Goal: Information Seeking & Learning: Understand process/instructions

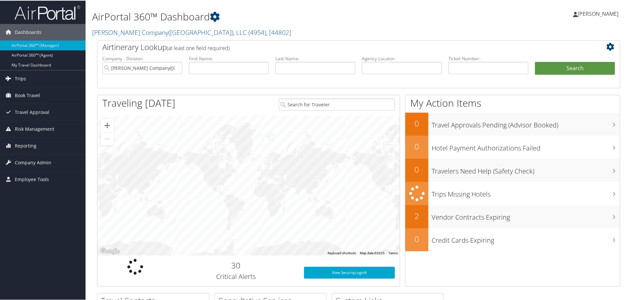
click at [20, 77] on span "Trips" at bounding box center [20, 78] width 11 height 16
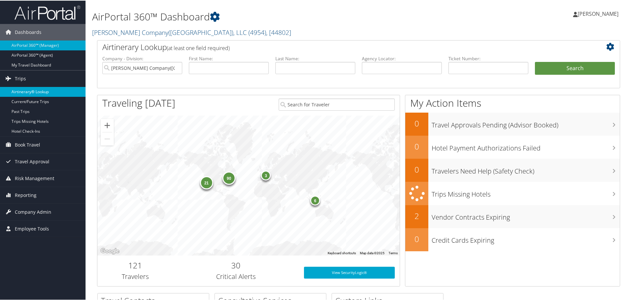
click at [21, 93] on link "Airtinerary® Lookup" at bounding box center [42, 91] width 85 height 10
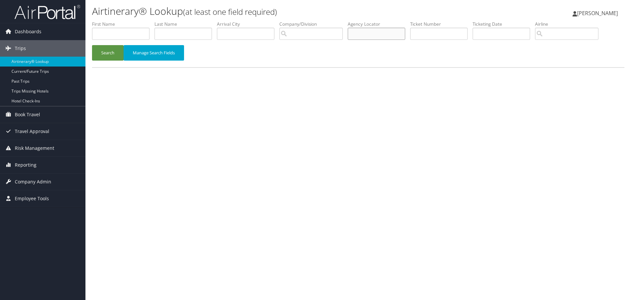
click at [399, 33] on input "text" at bounding box center [377, 34] width 58 height 12
type input "3awmvv"
click at [101, 51] on button "Search" at bounding box center [108, 52] width 32 height 15
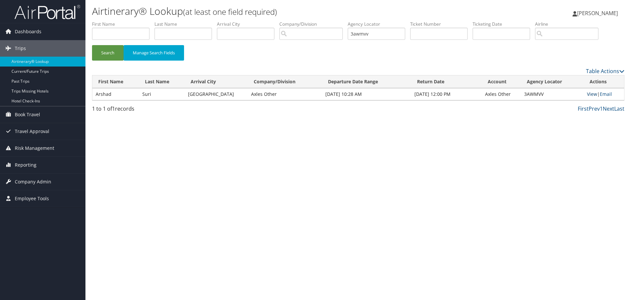
click at [592, 94] on link "View" at bounding box center [592, 94] width 10 height 6
click at [594, 94] on link "View" at bounding box center [592, 94] width 10 height 6
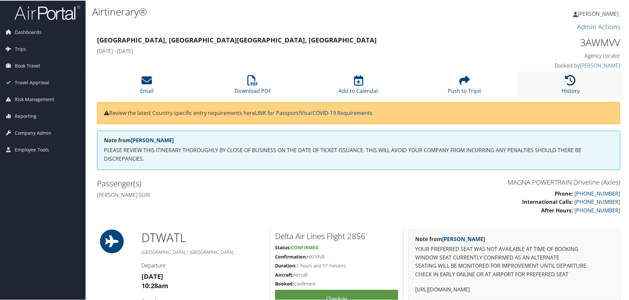
click at [566, 76] on icon at bounding box center [570, 79] width 11 height 11
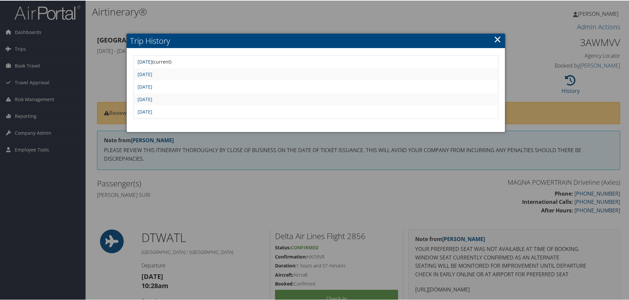
click at [152, 61] on link "[DATE]" at bounding box center [144, 61] width 15 height 6
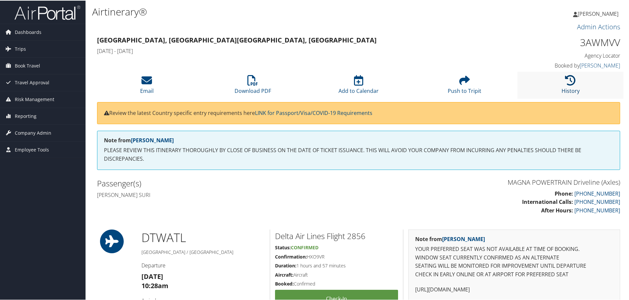
click at [568, 78] on icon at bounding box center [570, 79] width 11 height 11
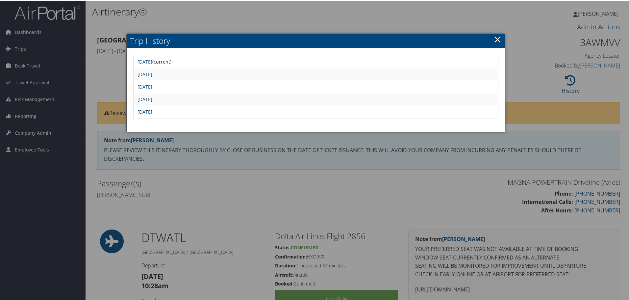
click at [152, 113] on link "[DATE]" at bounding box center [144, 111] width 15 height 6
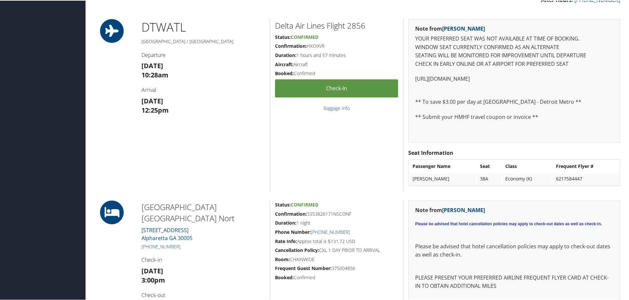
scroll to position [230, 0]
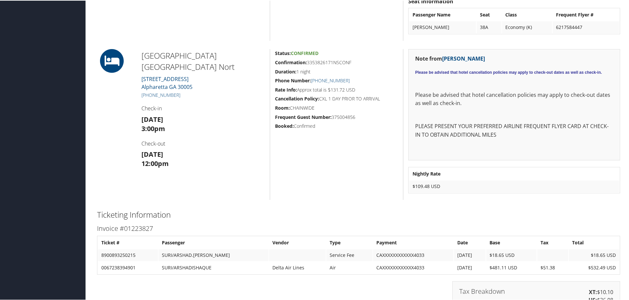
scroll to position [362, 0]
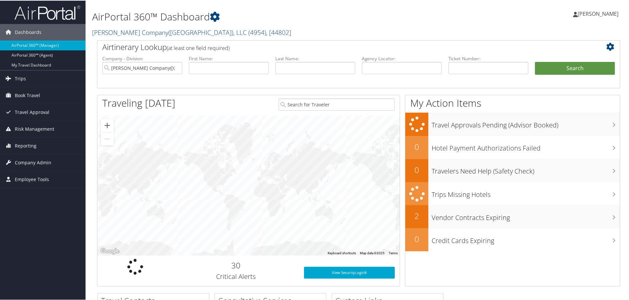
click at [120, 34] on link "[PERSON_NAME] Company([GEOGRAPHIC_DATA]), LLC ( 4954 ) , [ 44802 ]" at bounding box center [191, 31] width 199 height 9
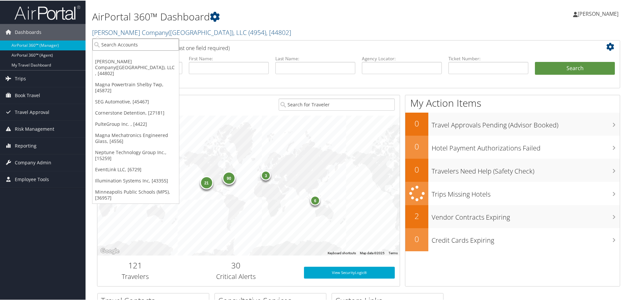
click at [118, 46] on input "search" at bounding box center [135, 44] width 86 height 12
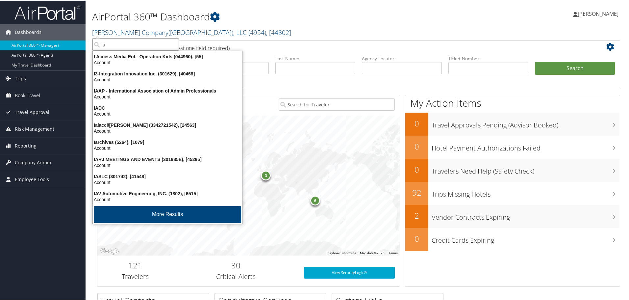
type input "iav"
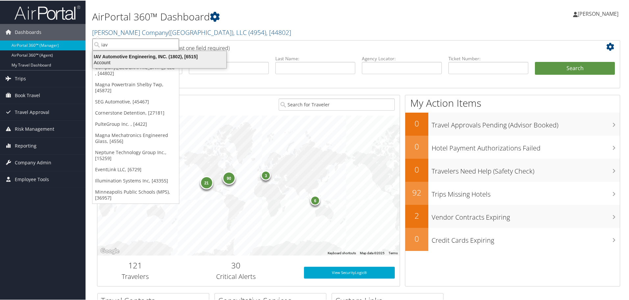
click at [121, 58] on div "IAV Automotive Engineering, INC. (1802), [6515]" at bounding box center [159, 56] width 141 height 6
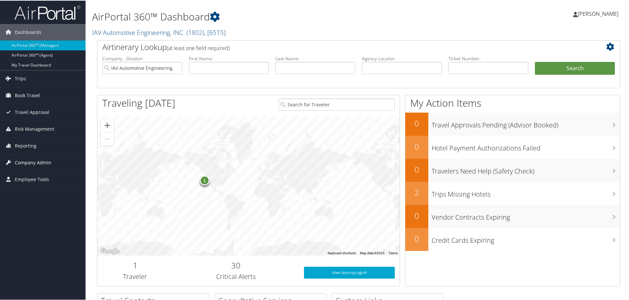
click at [29, 163] on span "Company Admin" at bounding box center [33, 162] width 36 height 16
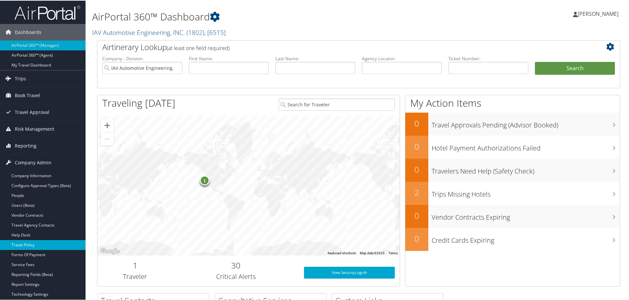
click at [27, 244] on link "Travel Policy" at bounding box center [42, 244] width 85 height 10
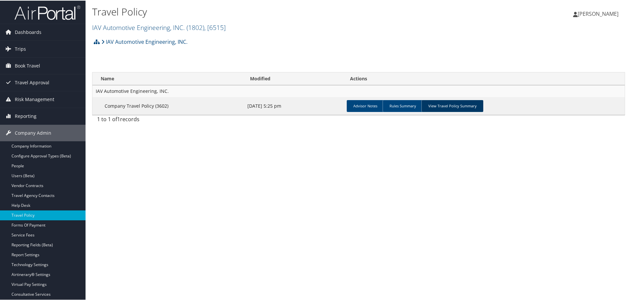
click at [453, 105] on link "View Travel Policy Summary" at bounding box center [452, 105] width 62 height 12
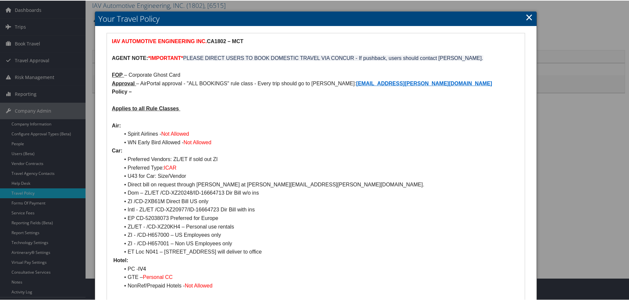
scroll to position [33, 0]
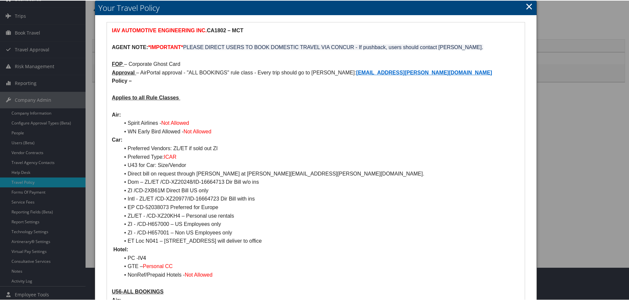
click at [526, 6] on link "×" at bounding box center [529, 5] width 8 height 13
